Goal: Navigation & Orientation: Find specific page/section

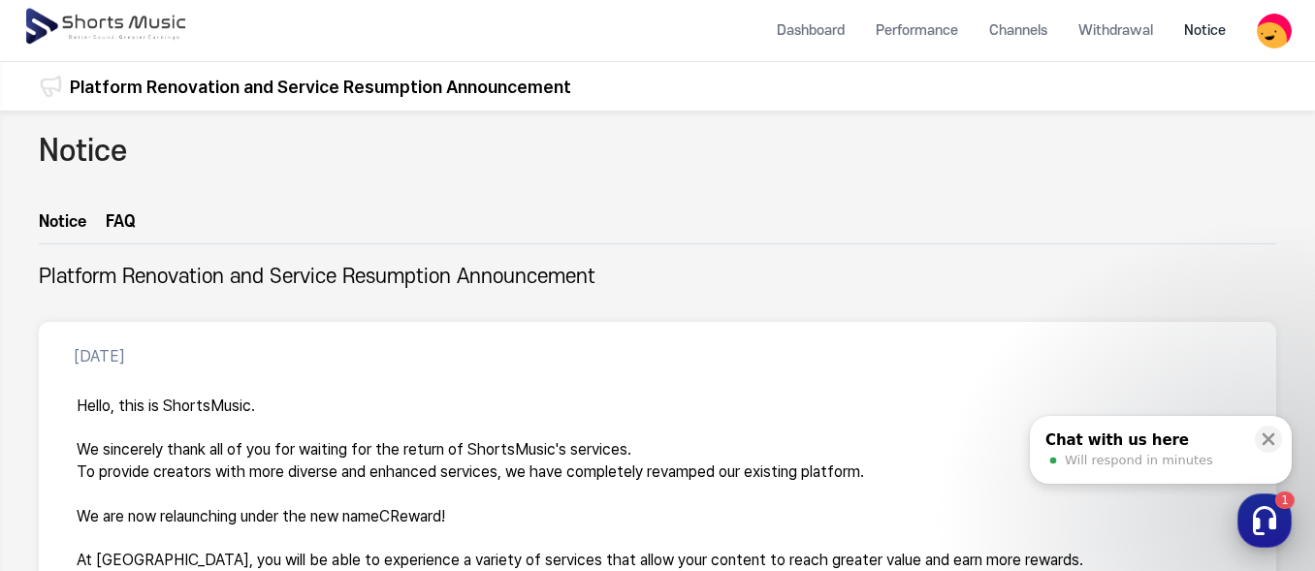
click at [1263, 528] on icon "button" at bounding box center [1264, 520] width 35 height 35
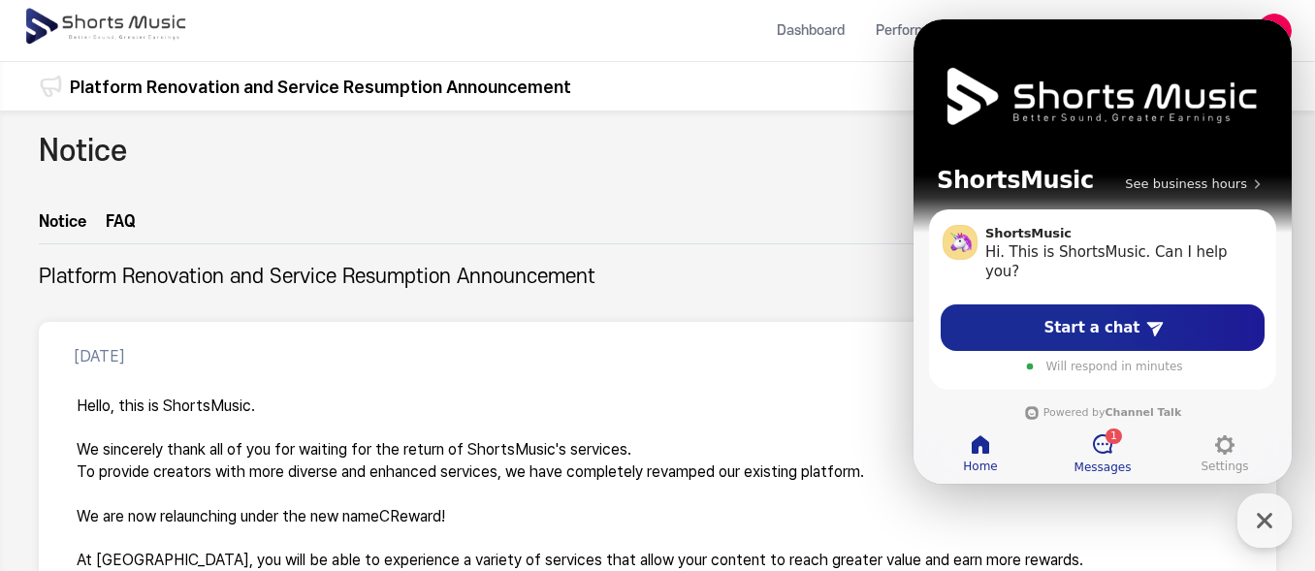
click at [1107, 446] on icon at bounding box center [1102, 444] width 23 height 23
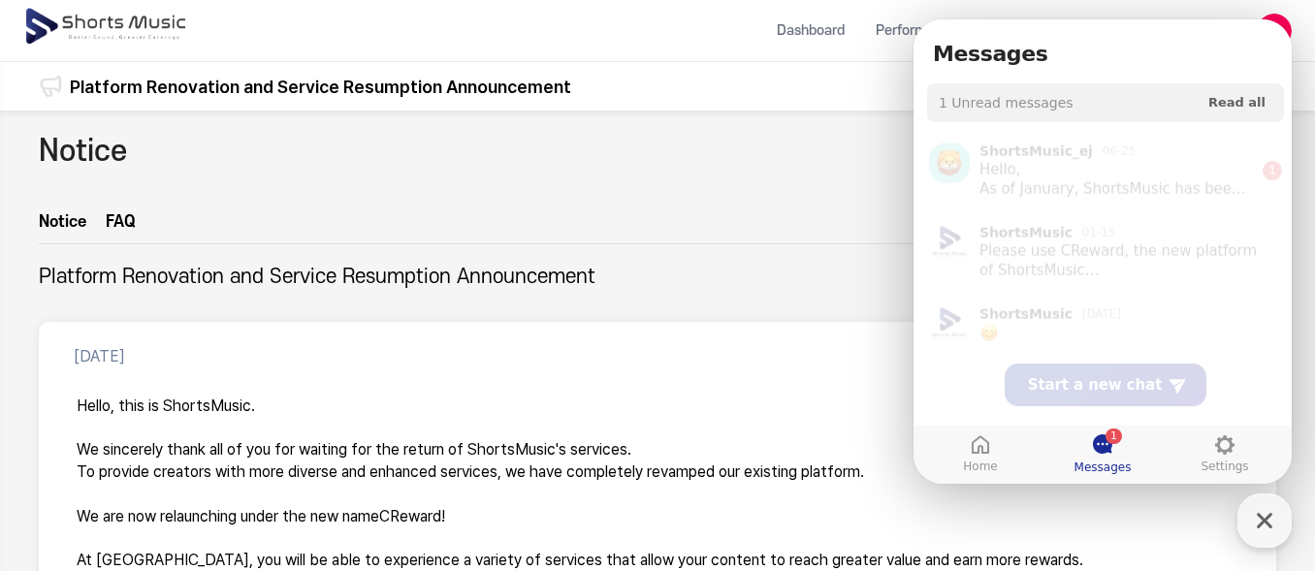
click at [1103, 447] on icon at bounding box center [1102, 443] width 19 height 19
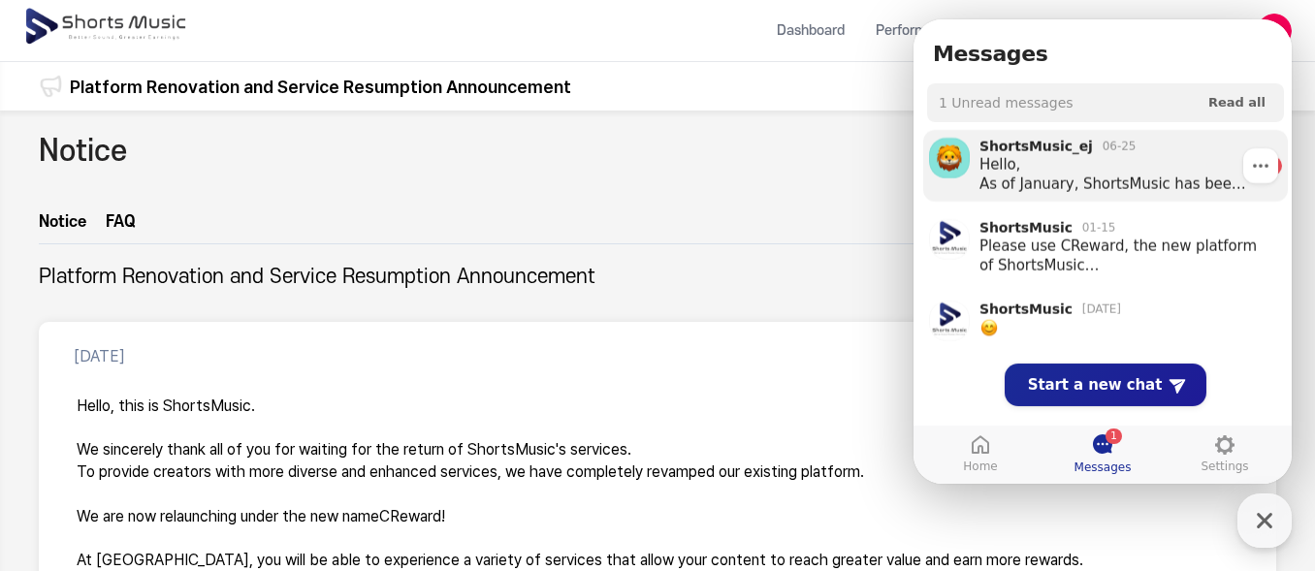
click at [1171, 170] on div "Hello, As of January, ShortsMusic has been renewed as CReward . For any inquiri…" at bounding box center [1116, 174] width 275 height 39
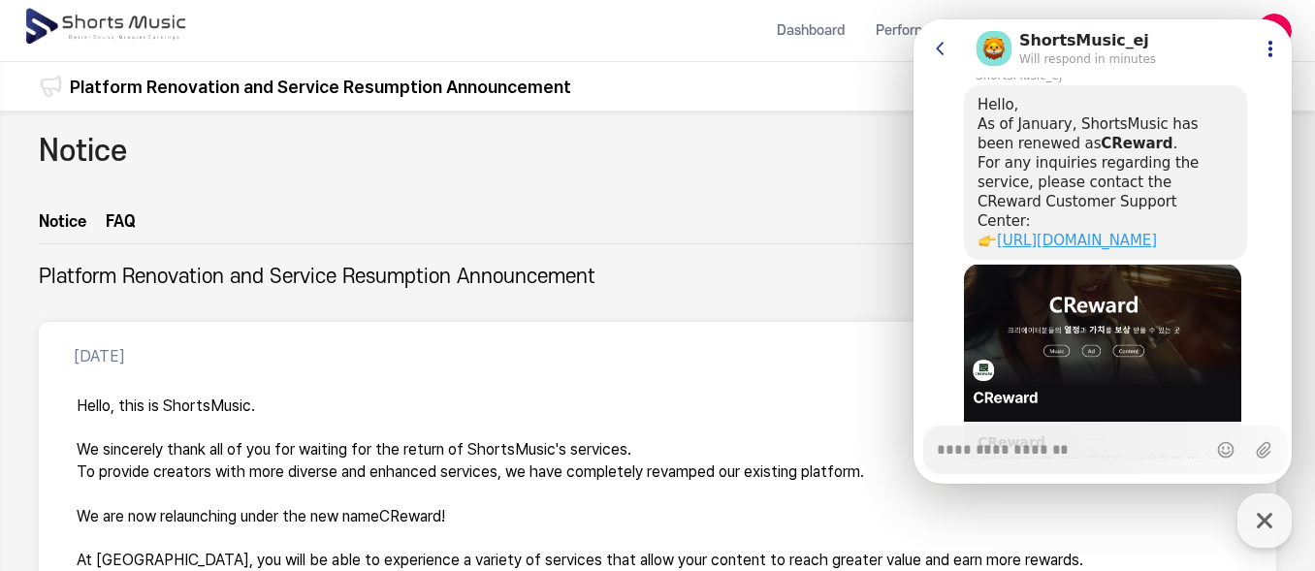
click at [1129, 232] on link "[URL][DOMAIN_NAME]" at bounding box center [1077, 240] width 160 height 17
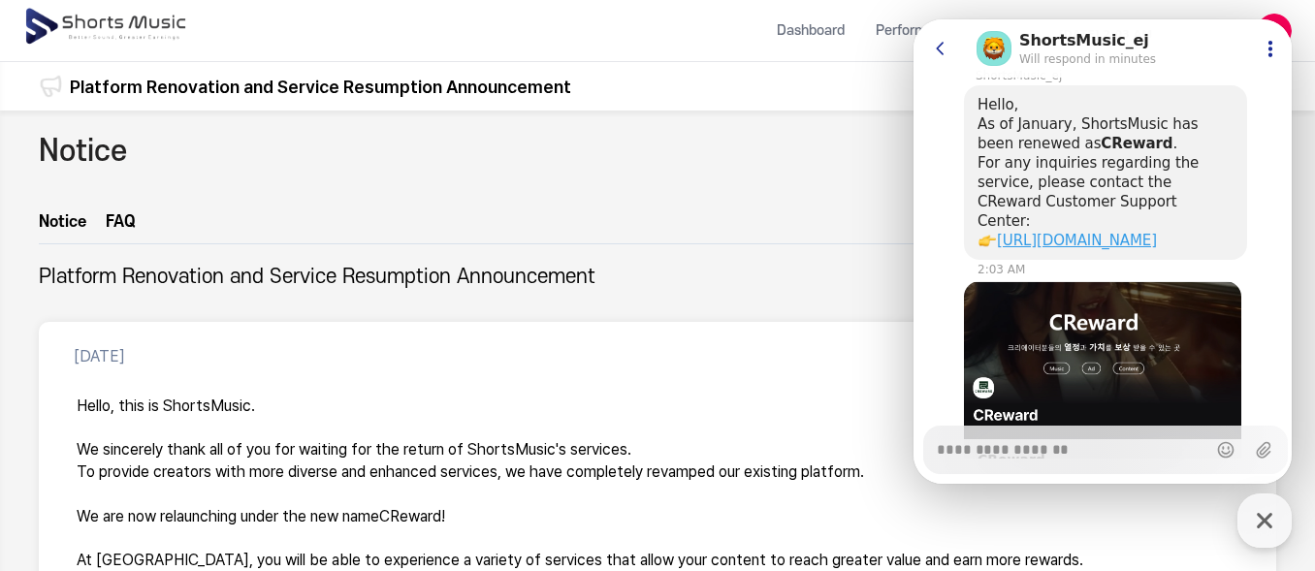
scroll to position [945, 0]
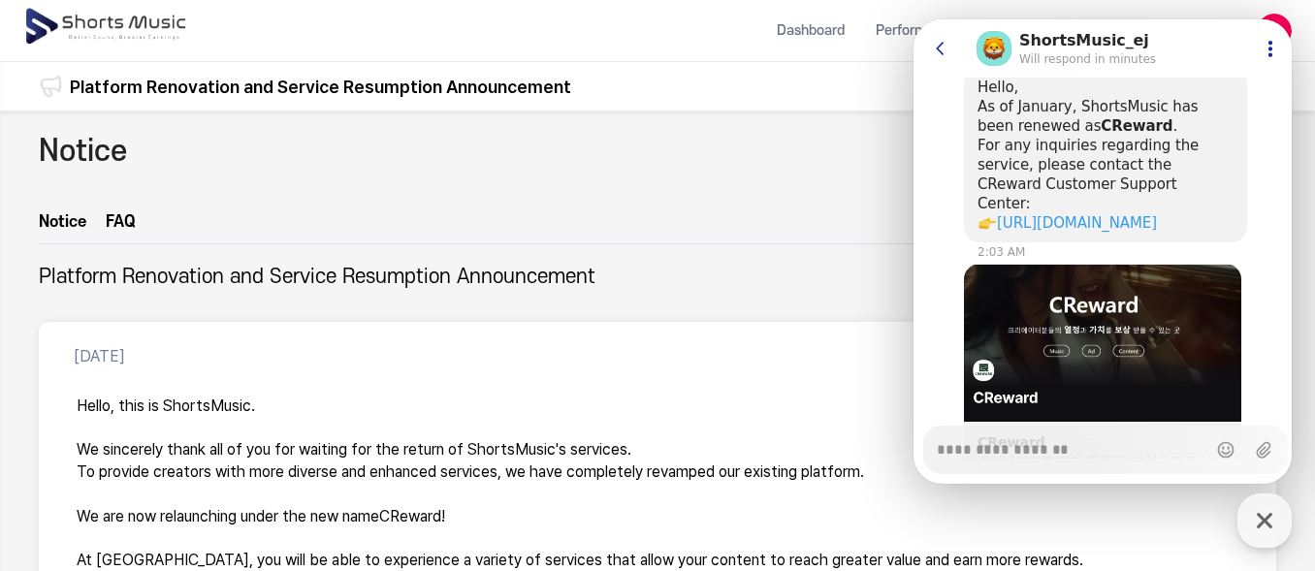
click at [687, 197] on div "Notice" at bounding box center [657, 170] width 1237 height 80
click at [1280, 525] on icon "button" at bounding box center [1264, 520] width 35 height 35
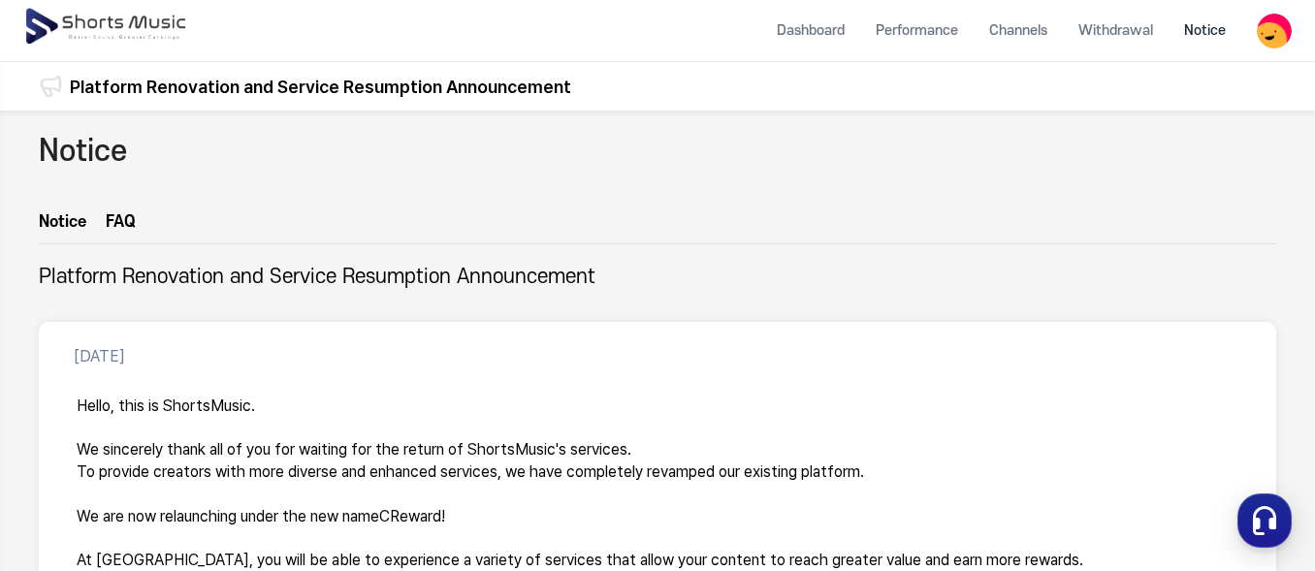
click at [1292, 22] on img at bounding box center [1274, 31] width 35 height 35
click at [1190, 112] on link "My Page" at bounding box center [1222, 114] width 124 height 35
type textarea "*"
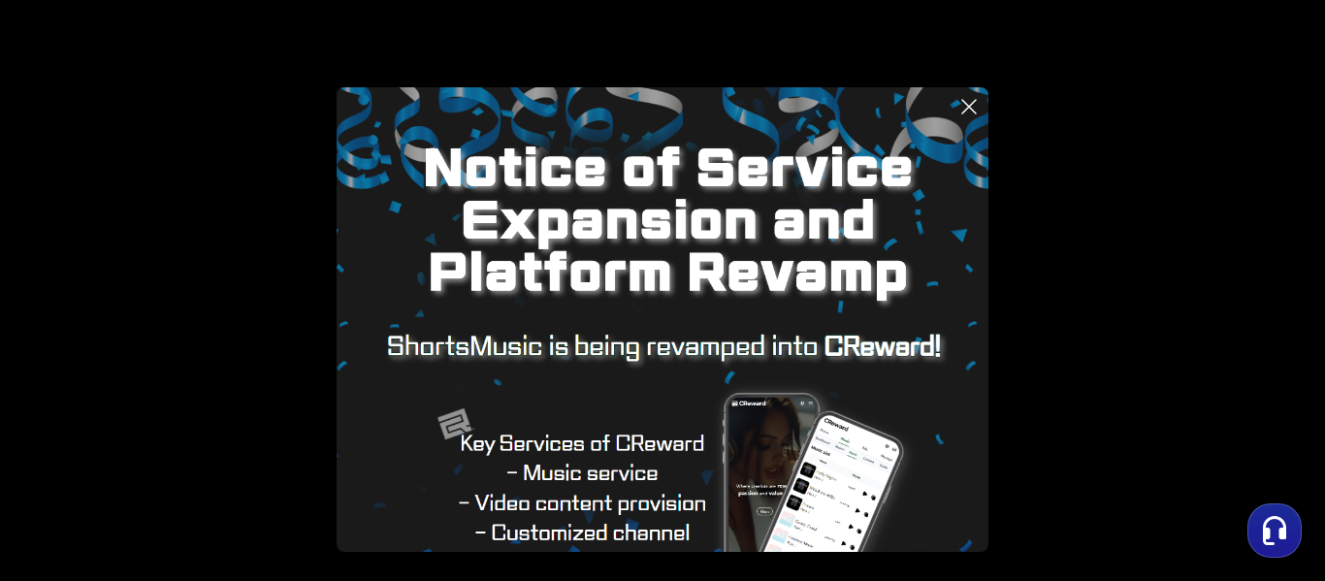
scroll to position [935, 0]
click at [817, 31] on button at bounding box center [662, 290] width 1325 height 581
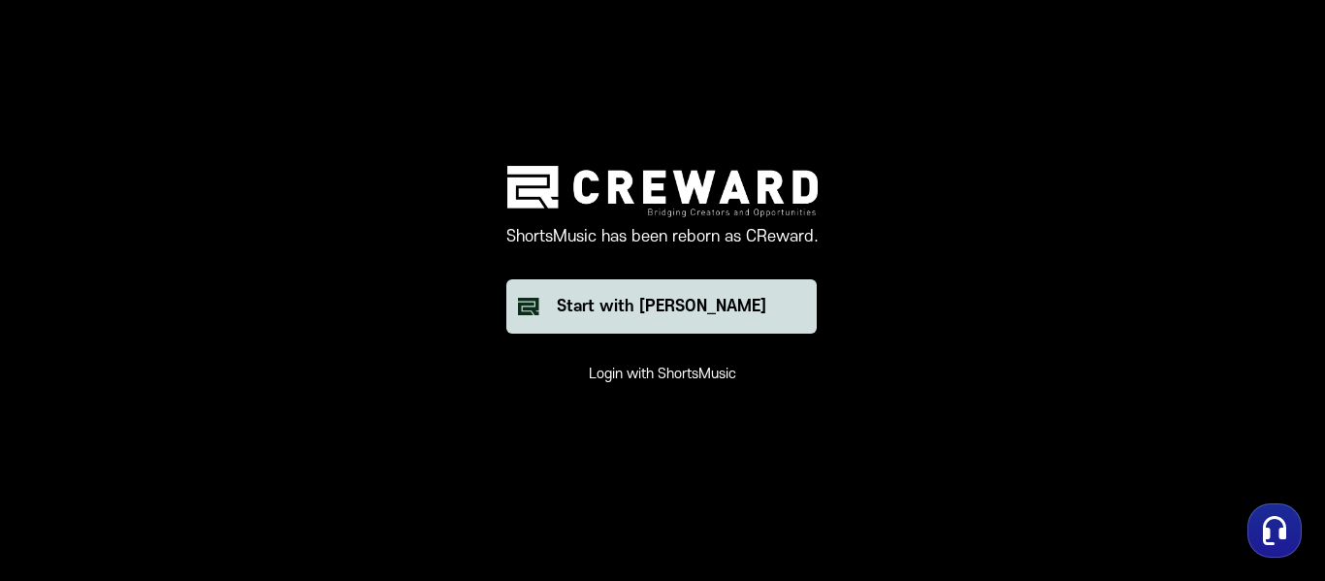
click at [603, 307] on div "Start with [PERSON_NAME]" at bounding box center [661, 306] width 209 height 23
